Goal: Task Accomplishment & Management: Manage account settings

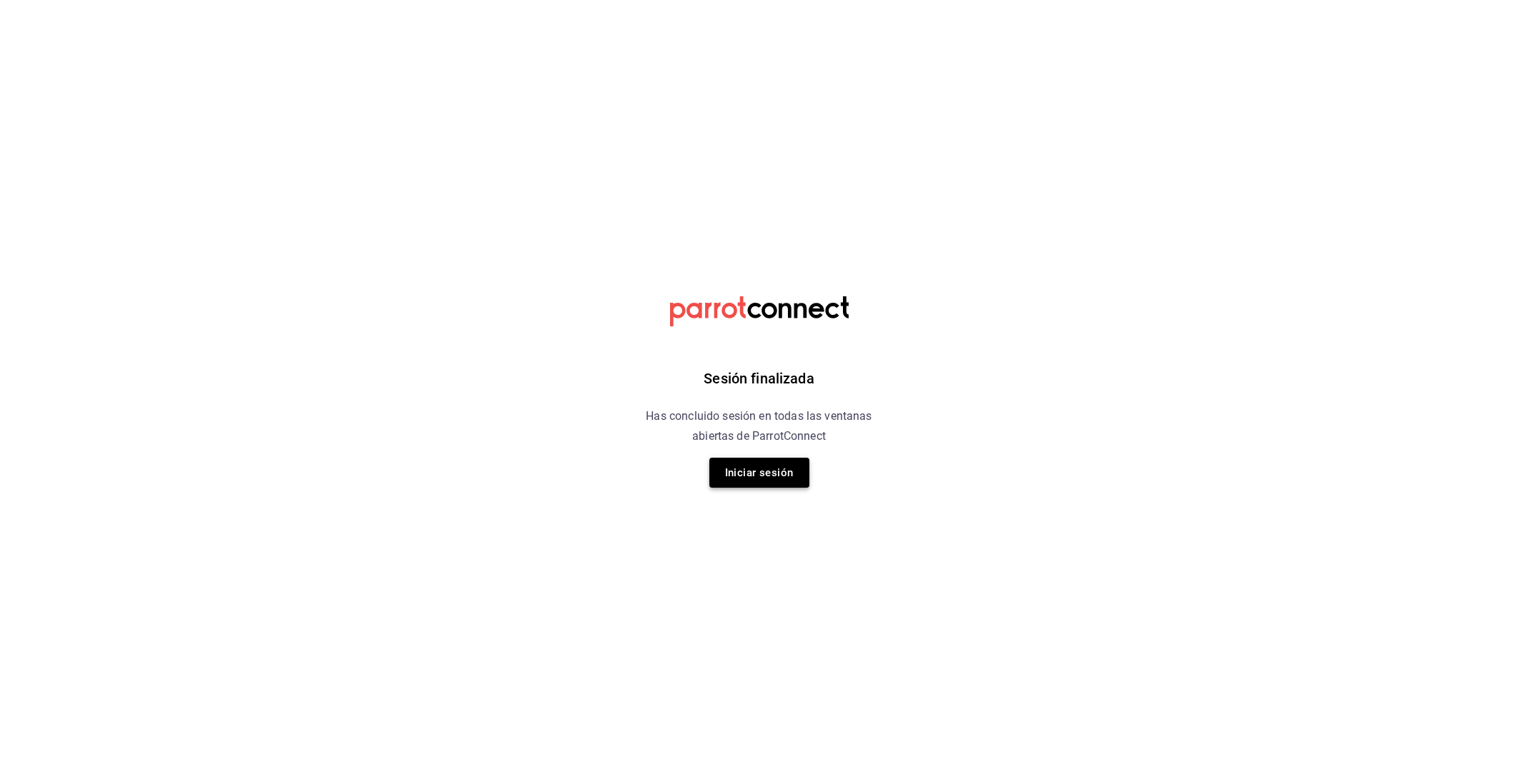
click at [755, 477] on button "Iniciar sesión" at bounding box center [760, 473] width 100 height 30
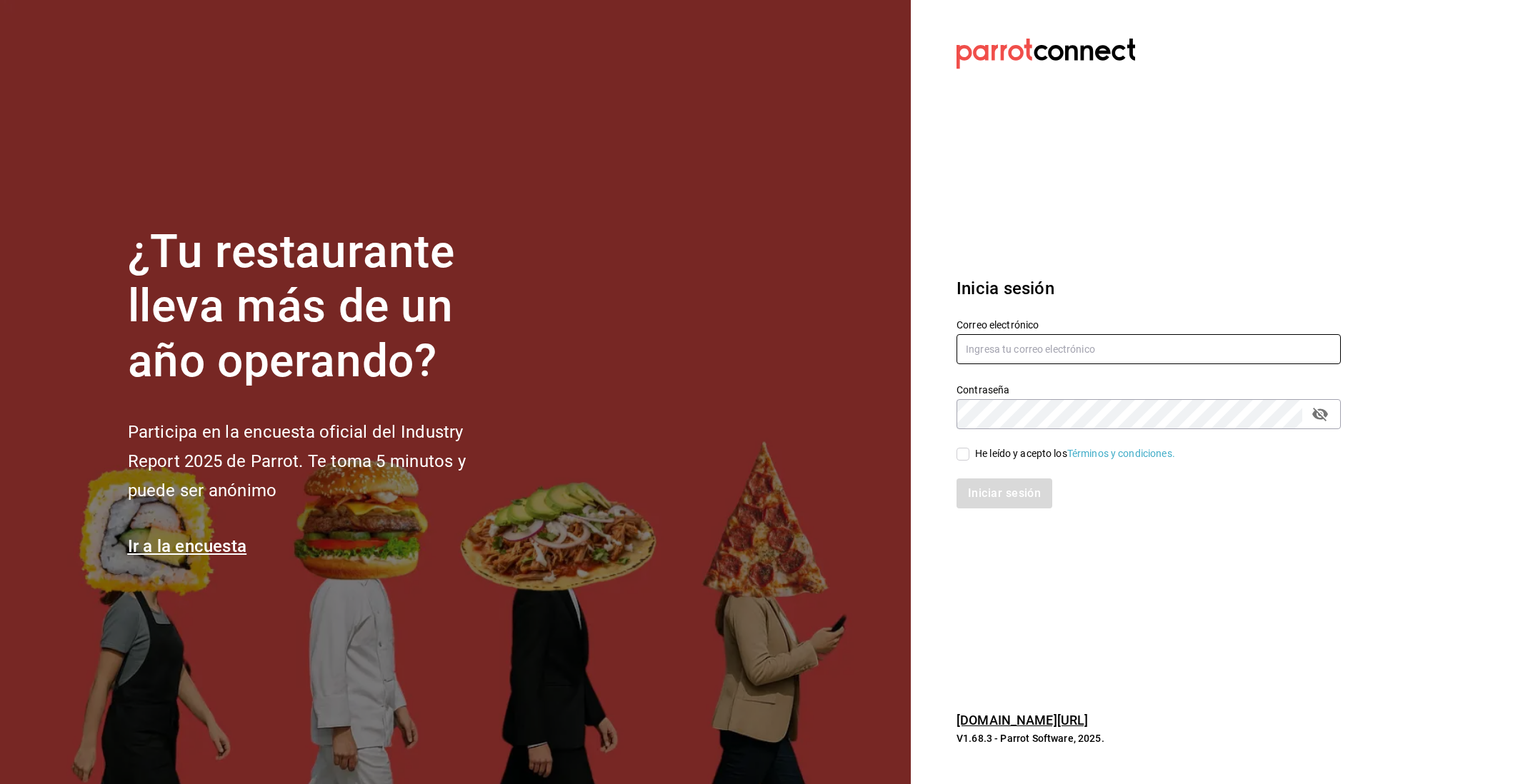
type input "javiersandovalm8@gmail.com"
click at [967, 451] on input "He leído y acepto los Términos y condiciones." at bounding box center [962, 453] width 13 height 13
checkbox input "true"
click at [985, 498] on button "Iniciar sesión" at bounding box center [1005, 493] width 97 height 30
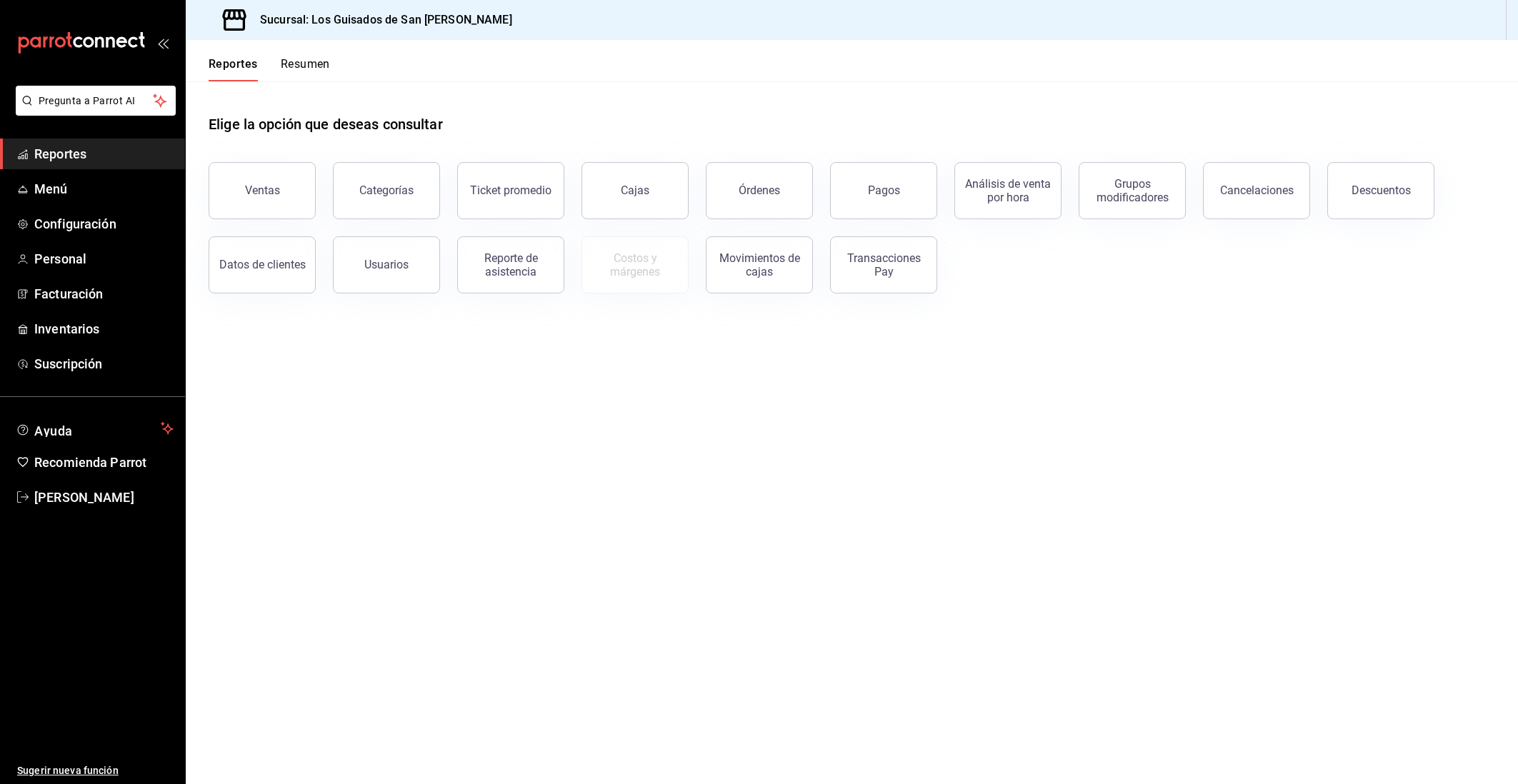
click at [328, 63] on button "Resumen" at bounding box center [305, 69] width 49 height 24
